Goal: Navigation & Orientation: Find specific page/section

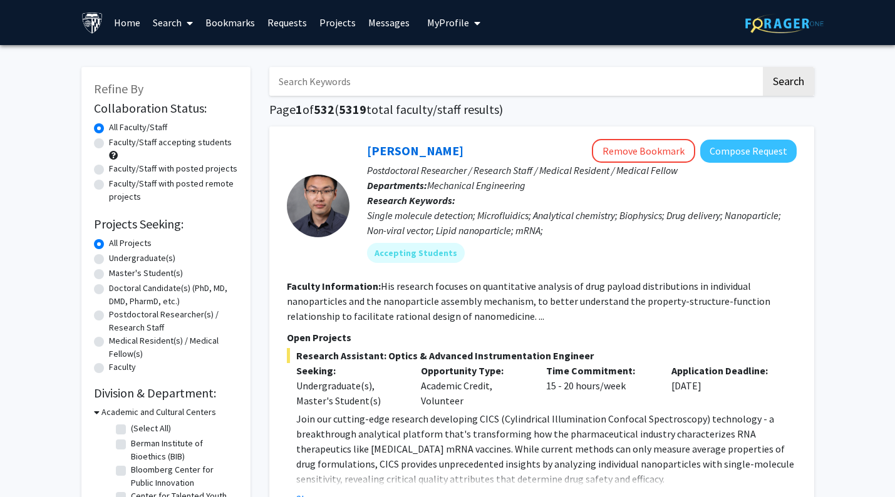
click at [383, 25] on link "Messages" at bounding box center [389, 23] width 54 height 44
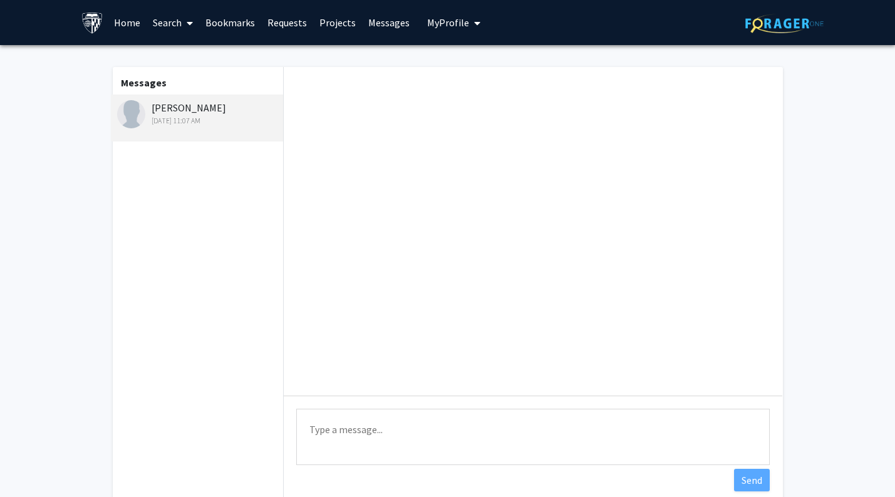
scroll to position [292, 0]
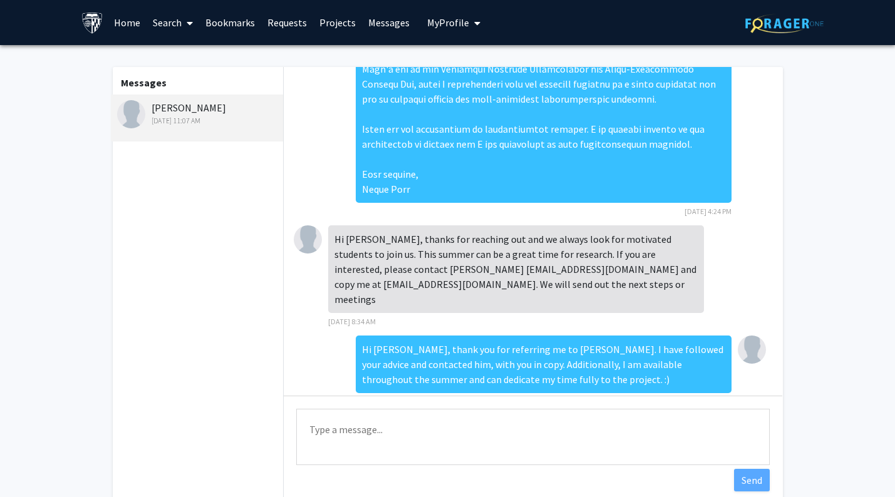
click at [344, 15] on link "Projects" at bounding box center [337, 23] width 49 height 44
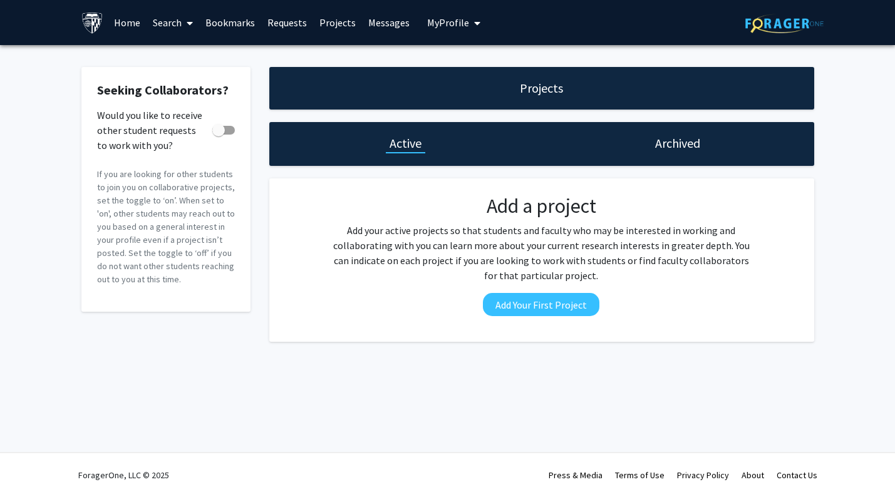
click at [294, 18] on link "Requests" at bounding box center [287, 23] width 52 height 44
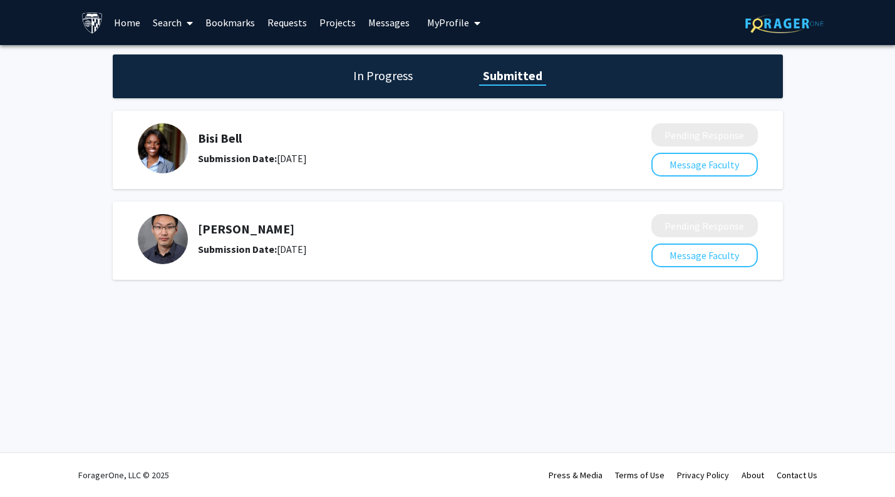
click at [518, 224] on h5 "[PERSON_NAME]" at bounding box center [391, 229] width 387 height 15
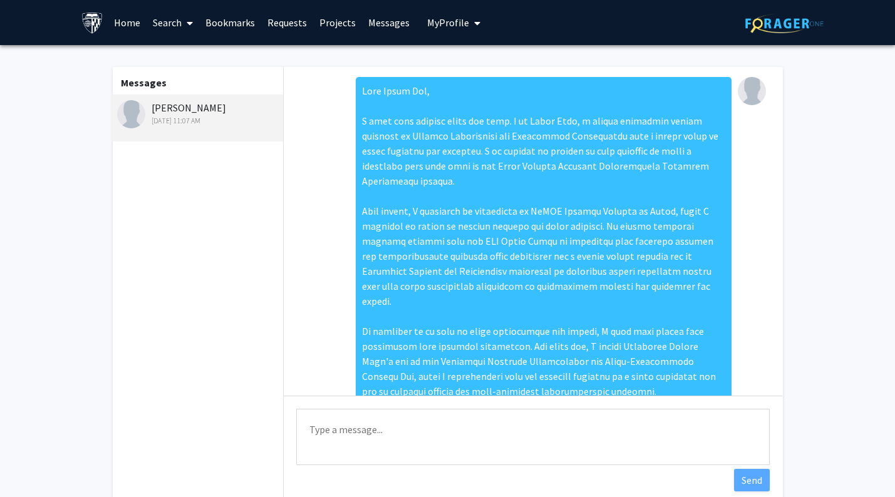
scroll to position [292, 0]
